Goal: Check status: Check status

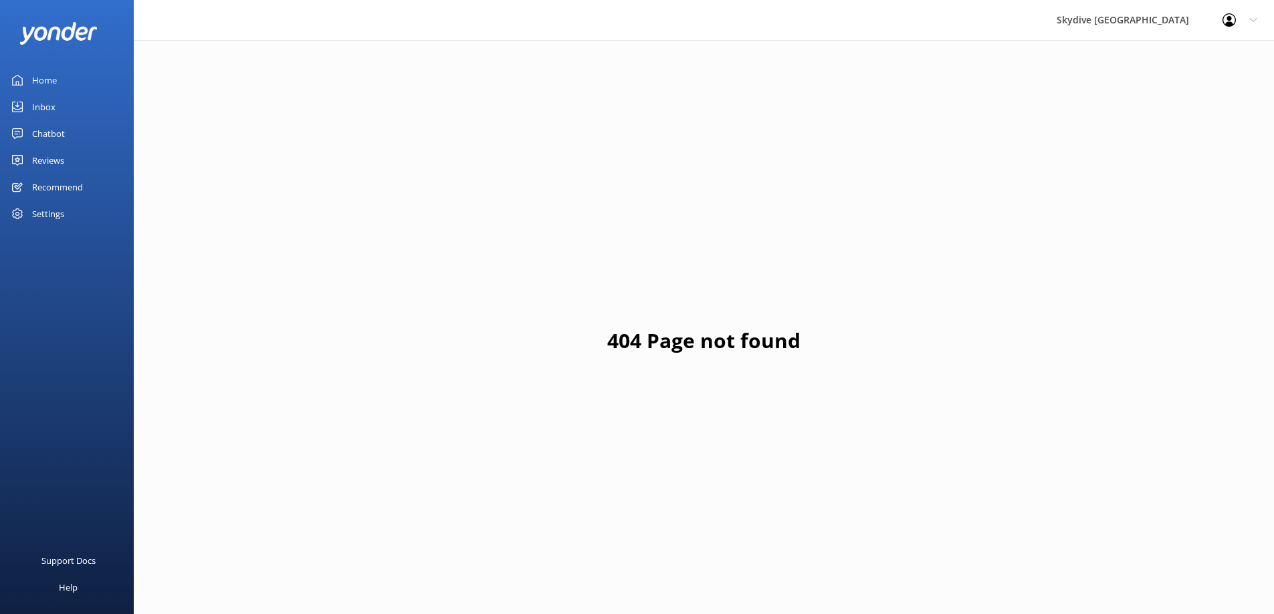
click at [53, 162] on div "Reviews" at bounding box center [48, 160] width 32 height 27
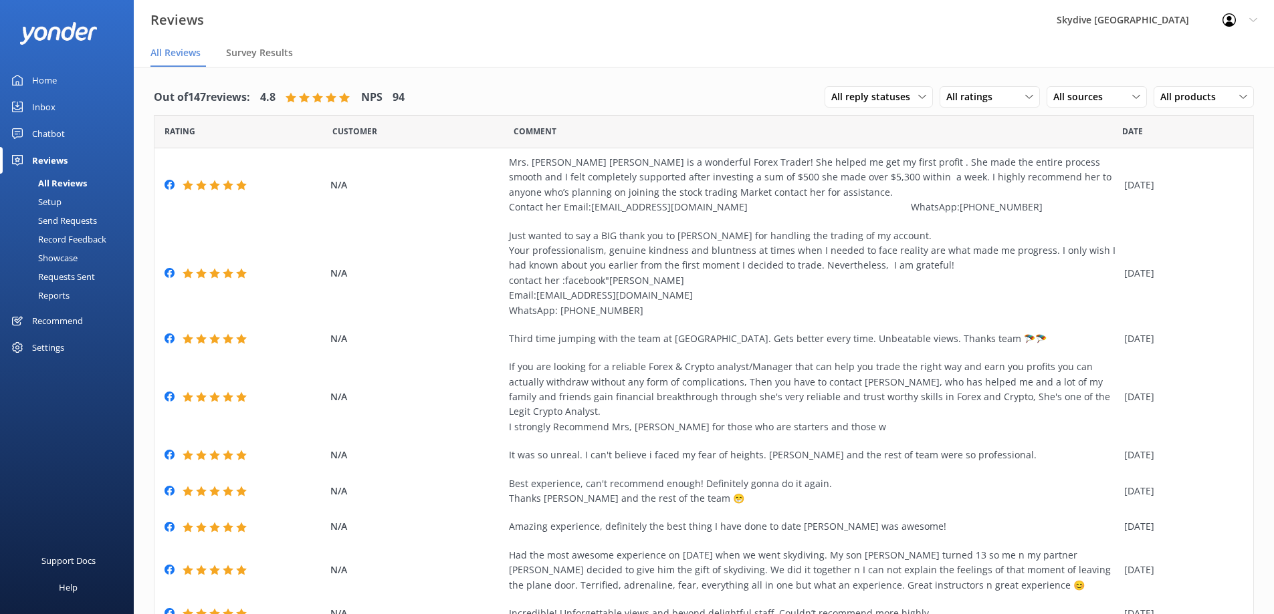
click at [54, 295] on div "Reports" at bounding box center [39, 295] width 62 height 19
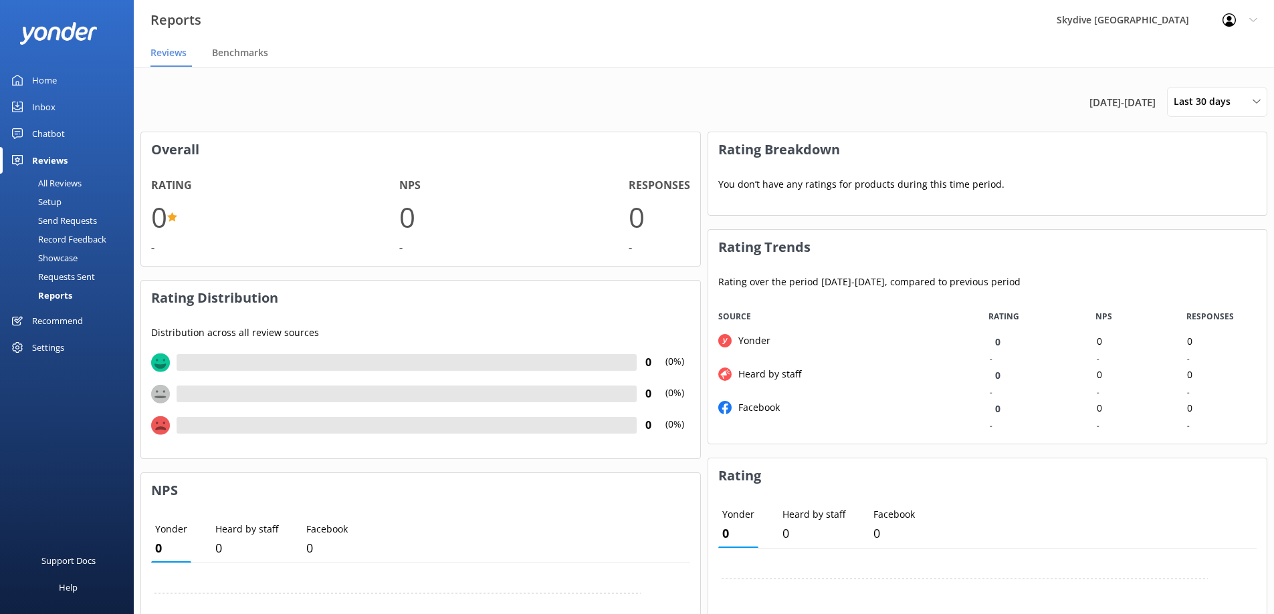
scroll to position [134, 548]
click at [1216, 104] on span "Last 30 days" at bounding box center [1205, 101] width 65 height 15
click at [1190, 245] on div "Custom" at bounding box center [1189, 241] width 30 height 13
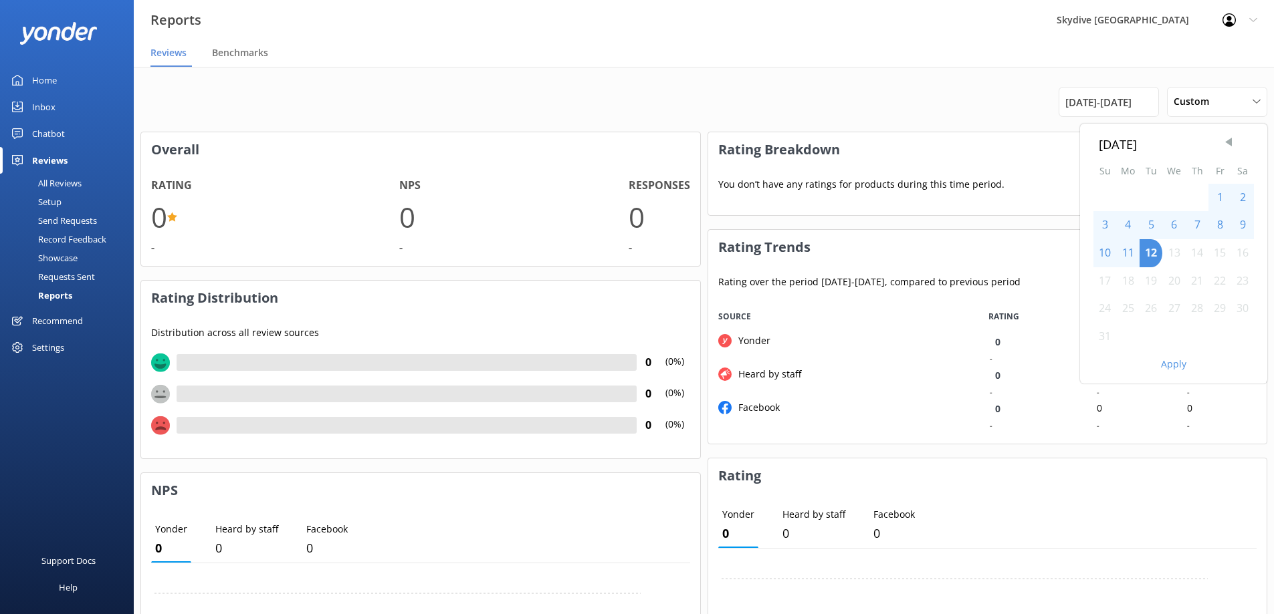
click at [1232, 144] on span "Previous Month" at bounding box center [1228, 142] width 13 height 13
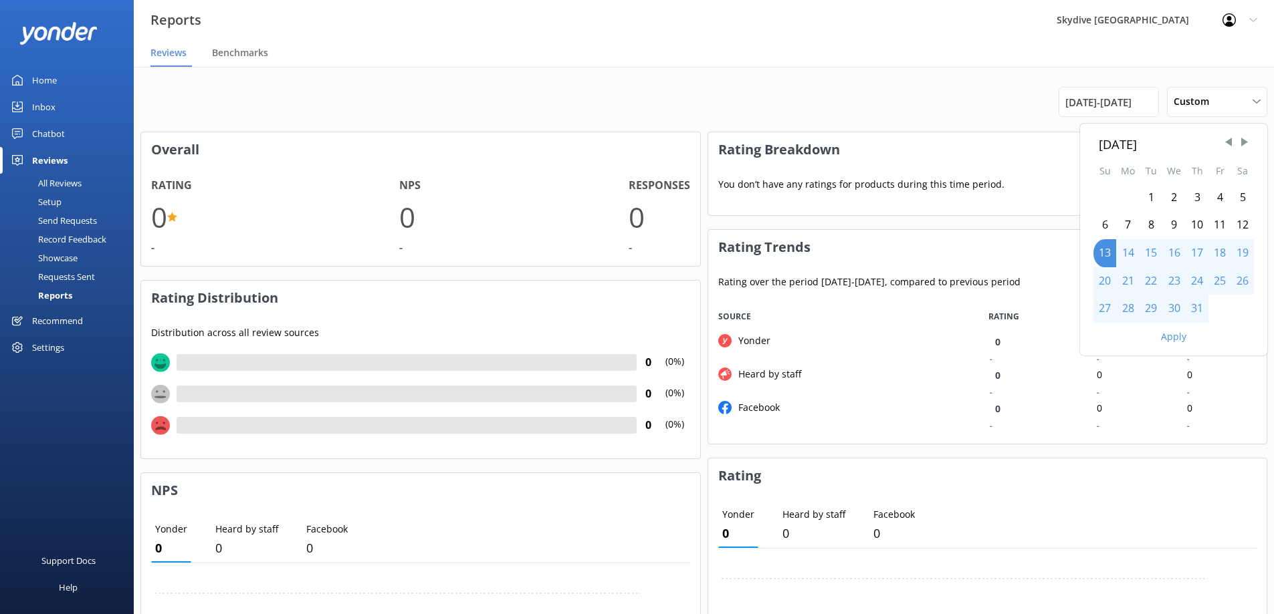
click at [1153, 196] on div "1" at bounding box center [1150, 198] width 23 height 28
click at [1196, 312] on div "31" at bounding box center [1197, 309] width 23 height 28
click at [1180, 335] on button "Apply" at bounding box center [1173, 336] width 25 height 9
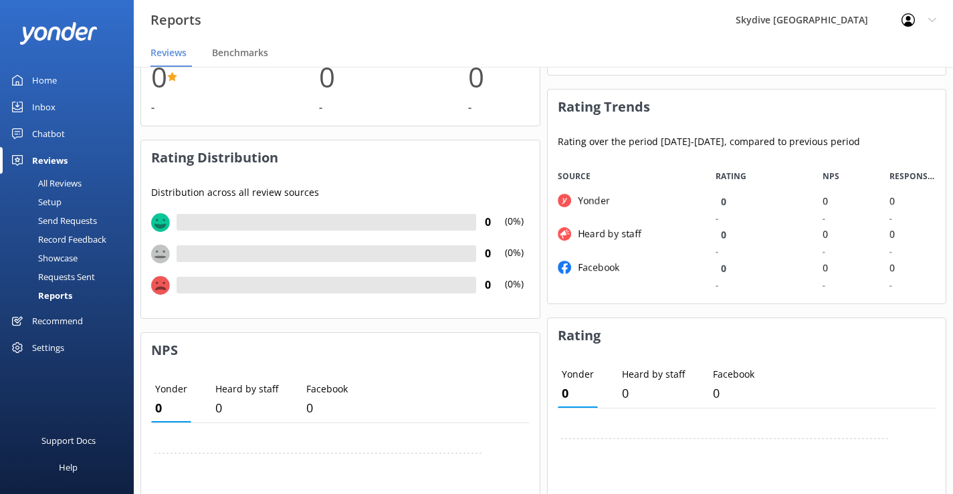
scroll to position [0, 0]
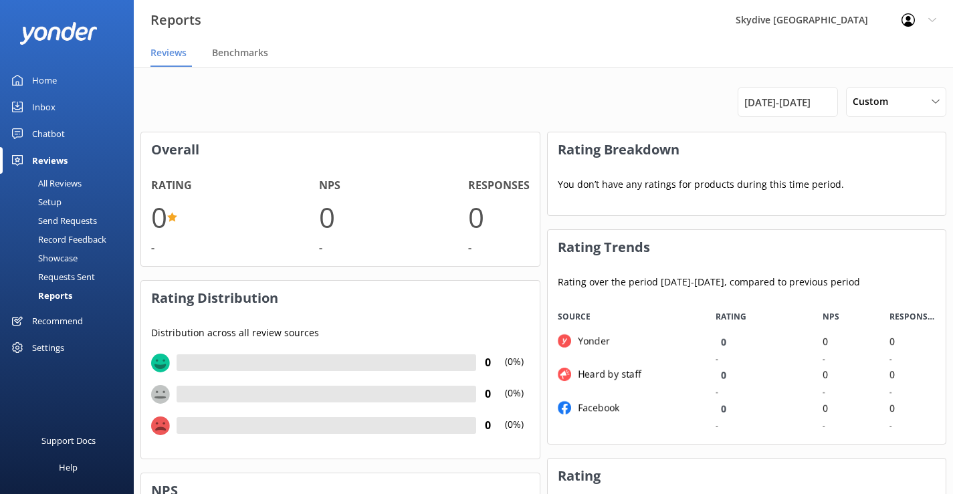
click at [931, 20] on use at bounding box center [931, 20] width 7 height 4
click at [800, 100] on span "[DATE] - [DATE]" at bounding box center [777, 102] width 66 height 16
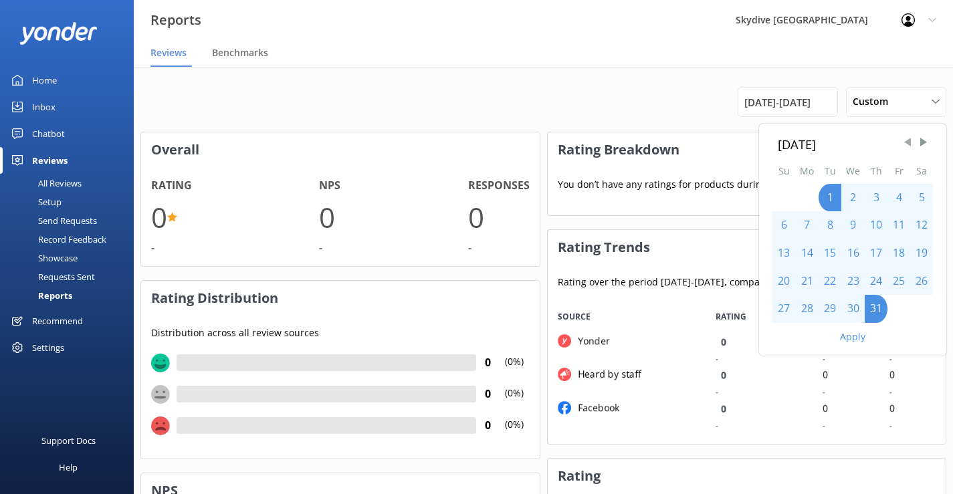
click at [906, 146] on span "Previous Month" at bounding box center [907, 142] width 13 height 13
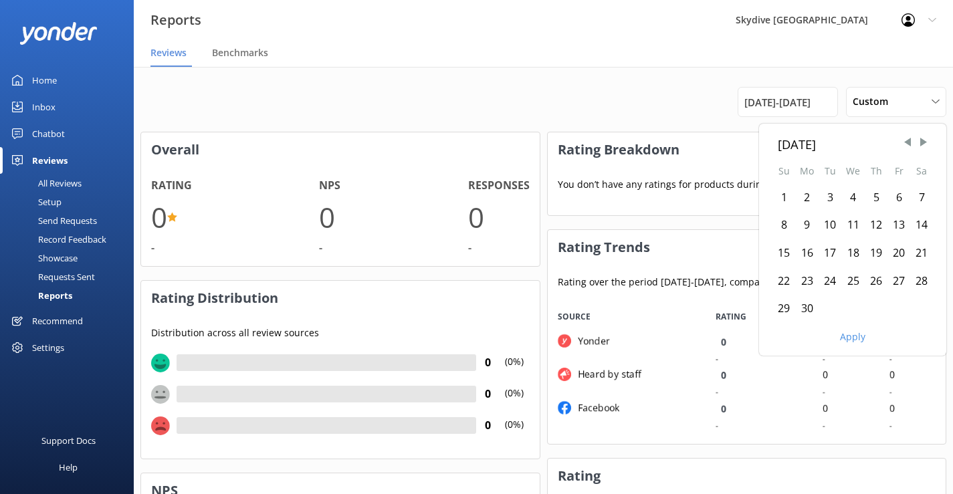
click at [786, 196] on div "1" at bounding box center [783, 198] width 23 height 28
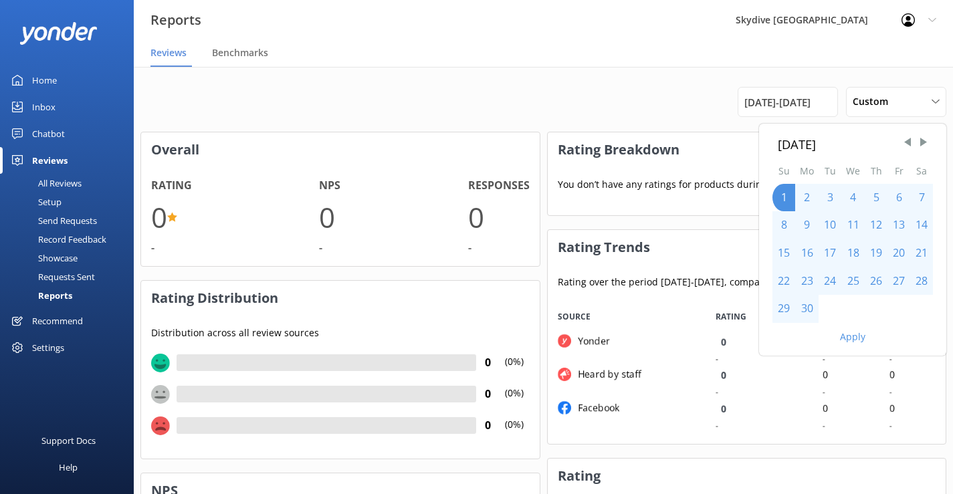
click at [808, 308] on div "30" at bounding box center [806, 309] width 23 height 28
click at [856, 337] on button "Apply" at bounding box center [852, 336] width 25 height 9
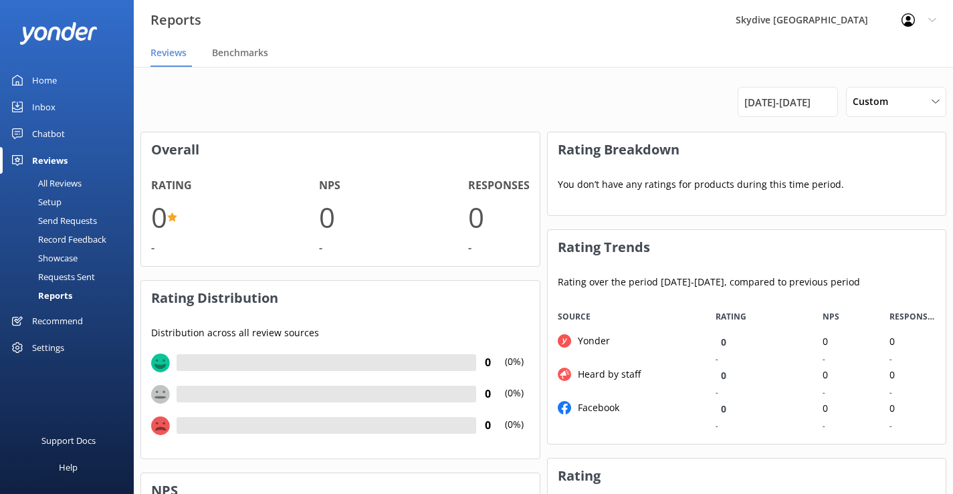
click at [925, 21] on div "Profile Settings Logout" at bounding box center [919, 20] width 68 height 40
click at [877, 94] on link "Logout" at bounding box center [887, 90] width 134 height 33
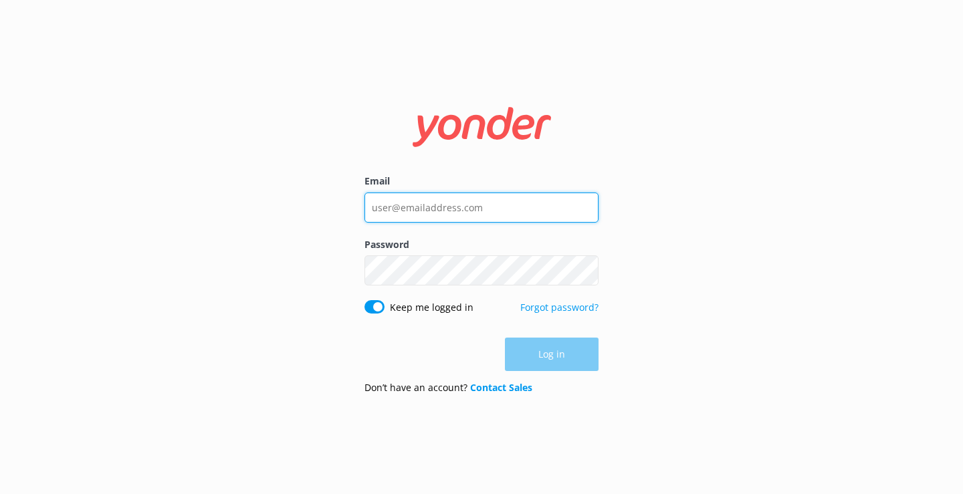
click at [437, 205] on input "Email" at bounding box center [481, 208] width 234 height 30
paste input "[EMAIL_ADDRESS][DOMAIN_NAME]"
type input "[EMAIL_ADDRESS][DOMAIN_NAME]"
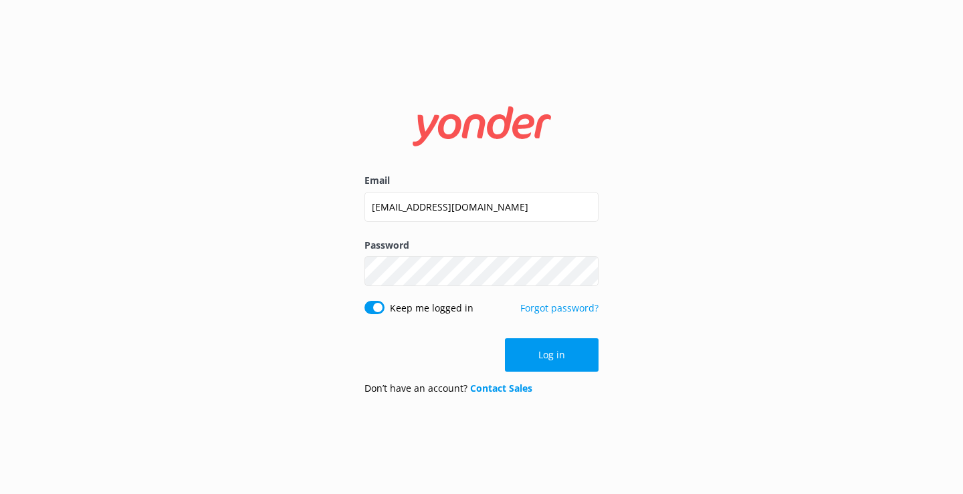
click at [564, 372] on form "Email [EMAIL_ADDRESS][DOMAIN_NAME] Password Show password Keep me logged in For…" at bounding box center [481, 247] width 234 height 318
click at [560, 362] on button "Log in" at bounding box center [552, 354] width 94 height 33
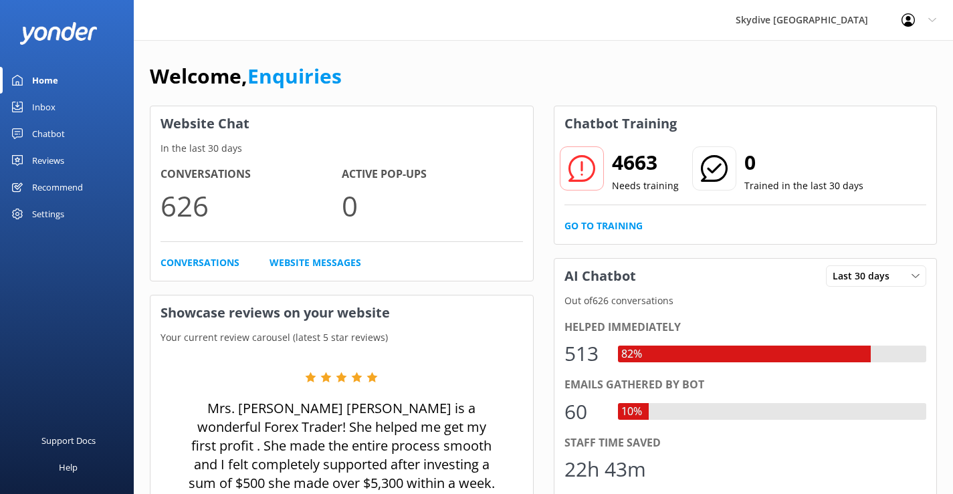
click at [49, 136] on div "Chatbot" at bounding box center [48, 133] width 33 height 27
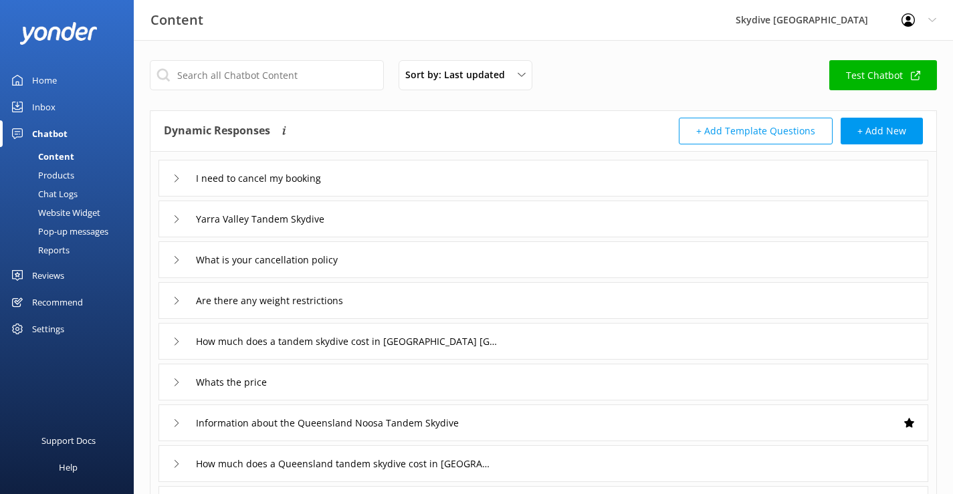
click at [60, 251] on div "Reports" at bounding box center [39, 250] width 62 height 19
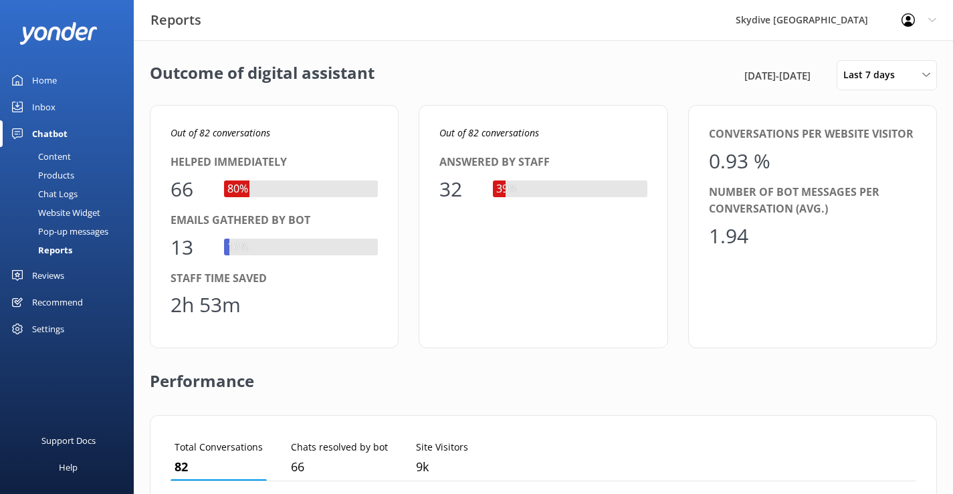
scroll to position [124, 736]
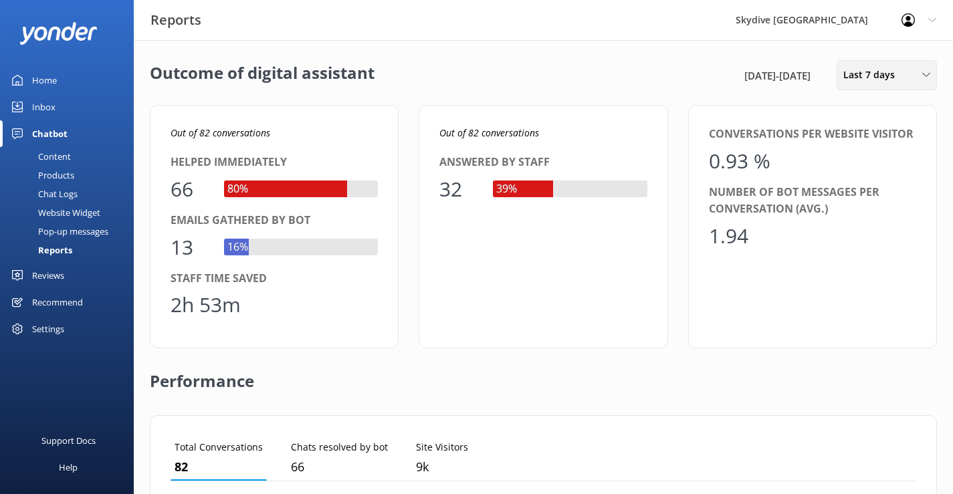
click at [905, 78] on div "Last 7 days" at bounding box center [887, 75] width 94 height 15
click at [859, 240] on div "Custom" at bounding box center [859, 241] width 30 height 13
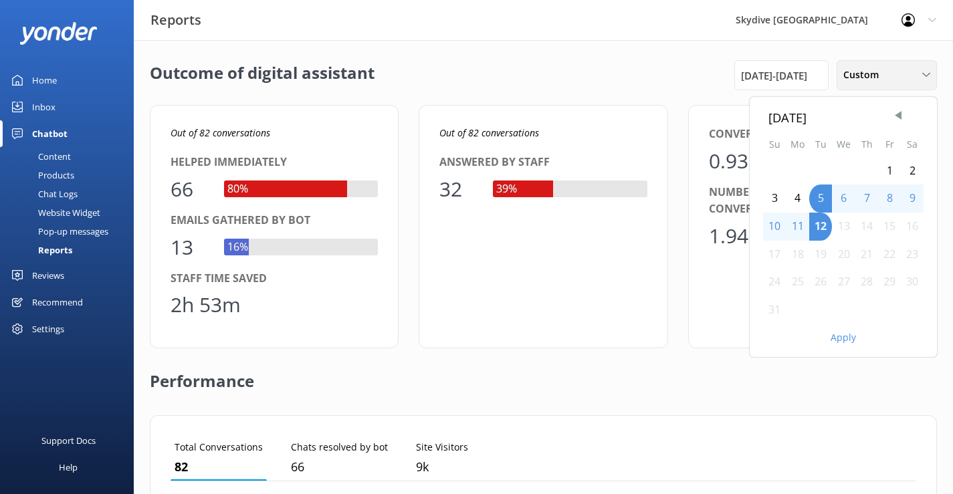
click at [907, 78] on div "Custom" at bounding box center [887, 75] width 94 height 15
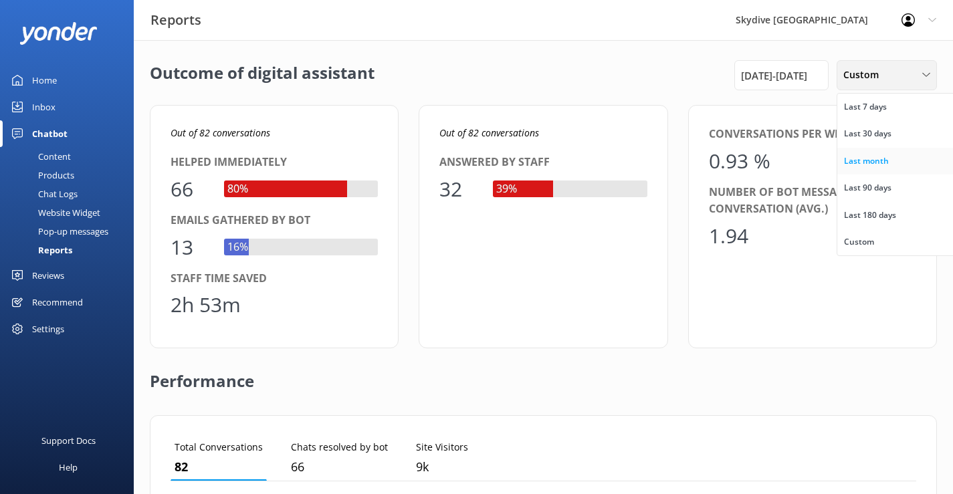
click at [893, 162] on link "Last month" at bounding box center [896, 161] width 119 height 27
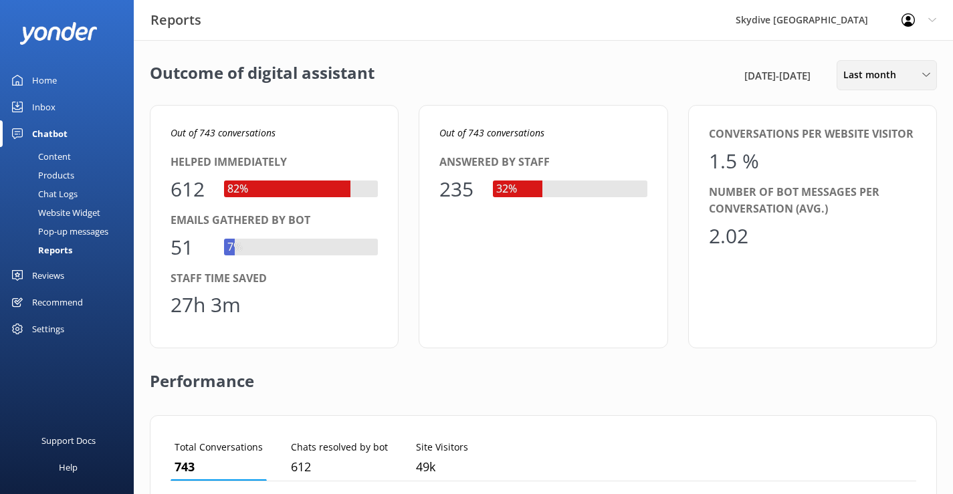
click at [877, 72] on span "Last month" at bounding box center [873, 75] width 61 height 15
click at [869, 250] on link "Custom" at bounding box center [896, 242] width 119 height 27
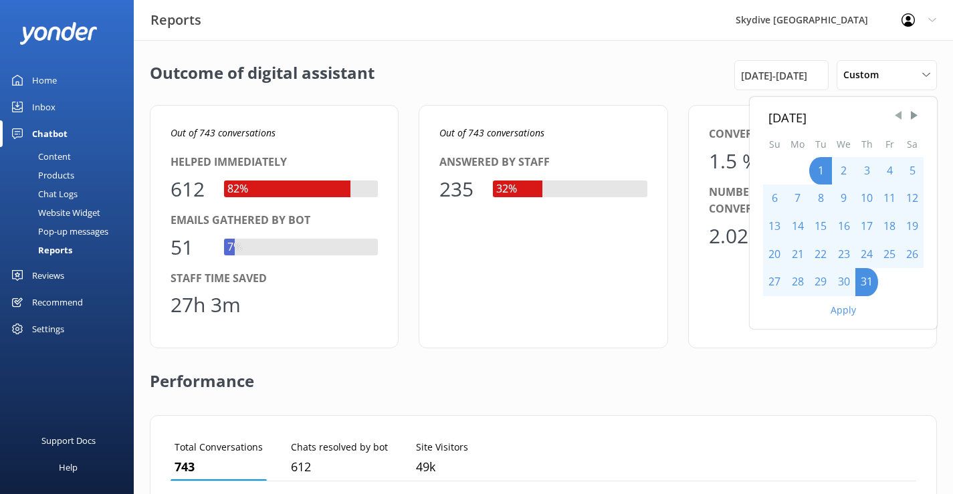
click at [898, 116] on span "Previous Month" at bounding box center [897, 115] width 13 height 13
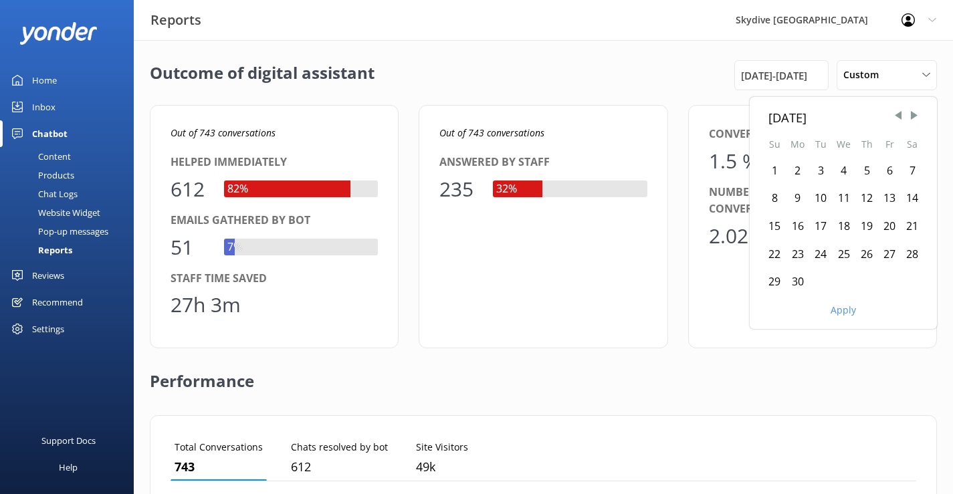
click at [770, 169] on div "1" at bounding box center [774, 171] width 23 height 28
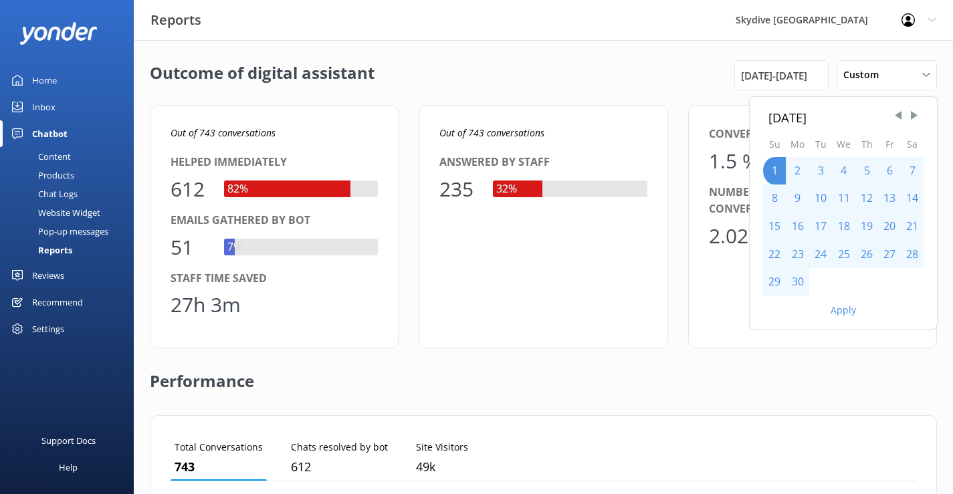
click at [796, 279] on div "30" at bounding box center [797, 282] width 23 height 28
click at [842, 315] on button "Apply" at bounding box center [842, 310] width 25 height 9
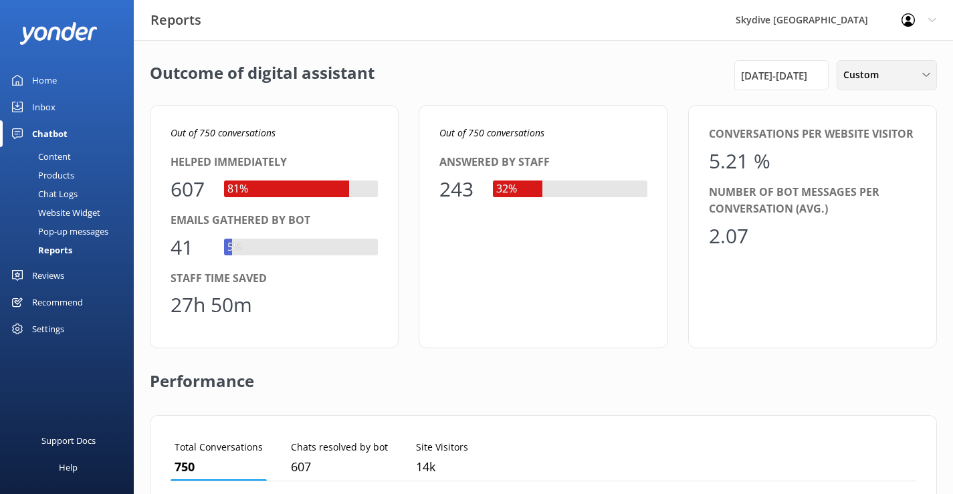
click at [913, 74] on div "Custom" at bounding box center [887, 75] width 94 height 15
click at [899, 162] on link "Last month" at bounding box center [896, 161] width 119 height 27
